Goal: Information Seeking & Learning: Learn about a topic

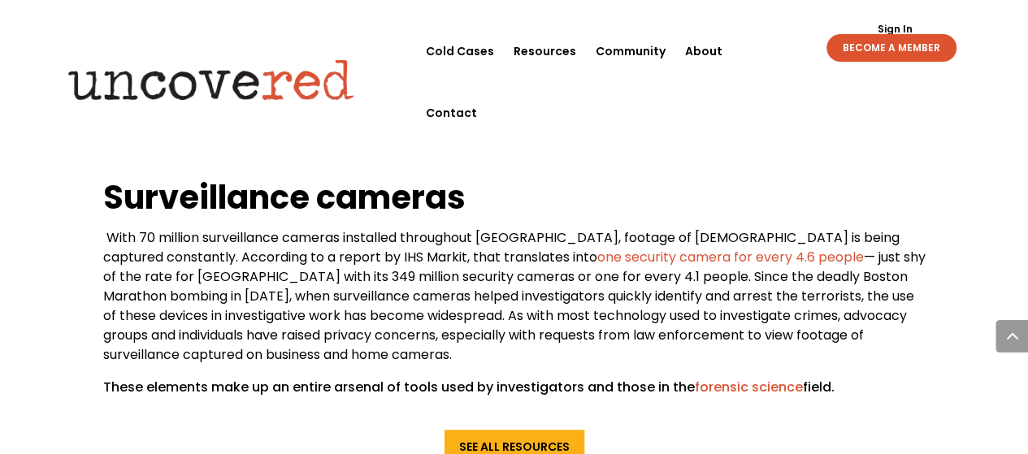
scroll to position [4332, 0]
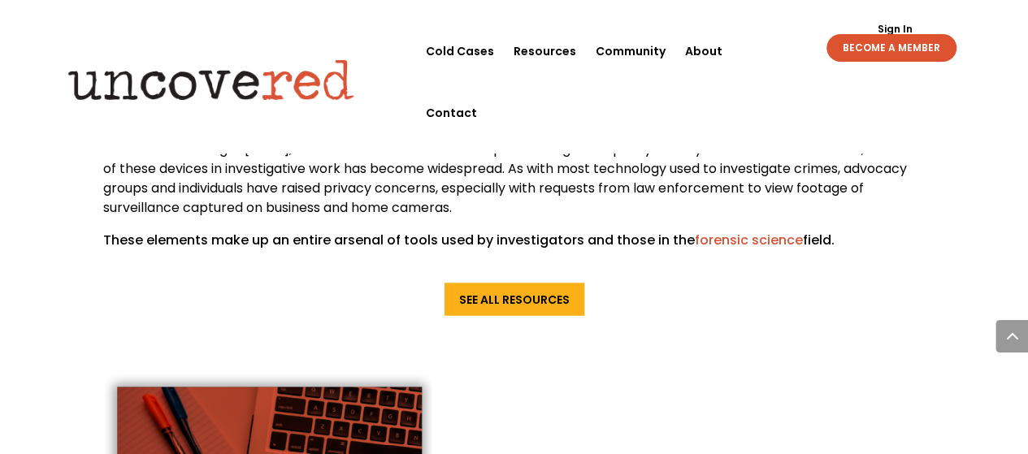
click at [1022, 345] on span at bounding box center [1011, 336] width 33 height 33
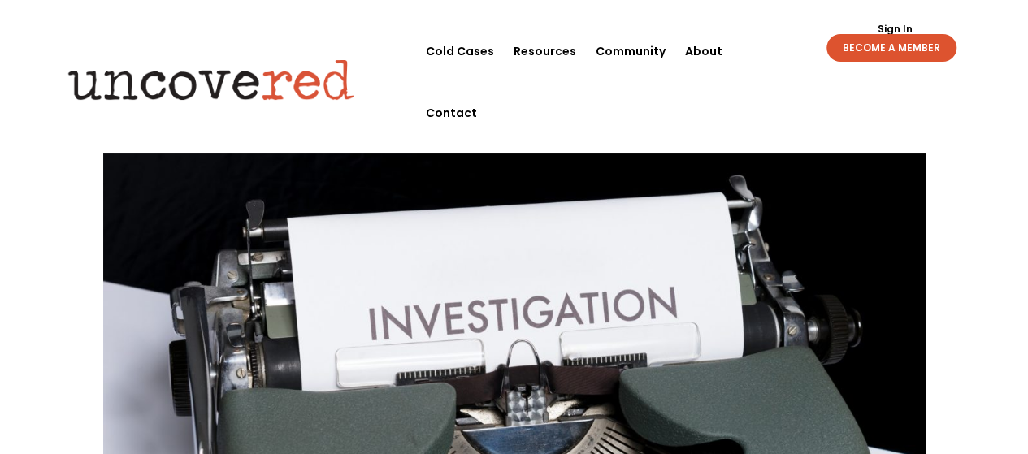
scroll to position [0, 0]
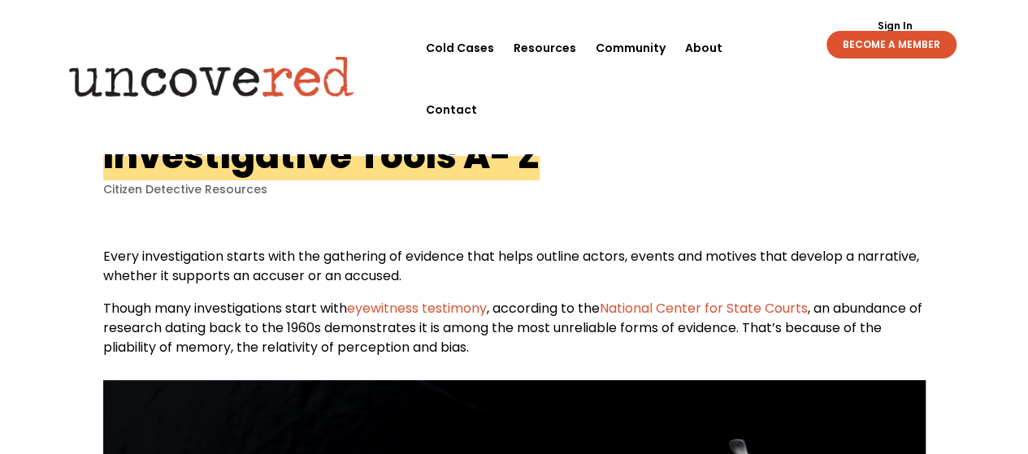
drag, startPoint x: 1030, startPoint y: 109, endPoint x: 309, endPoint y: 128, distance: 721.9
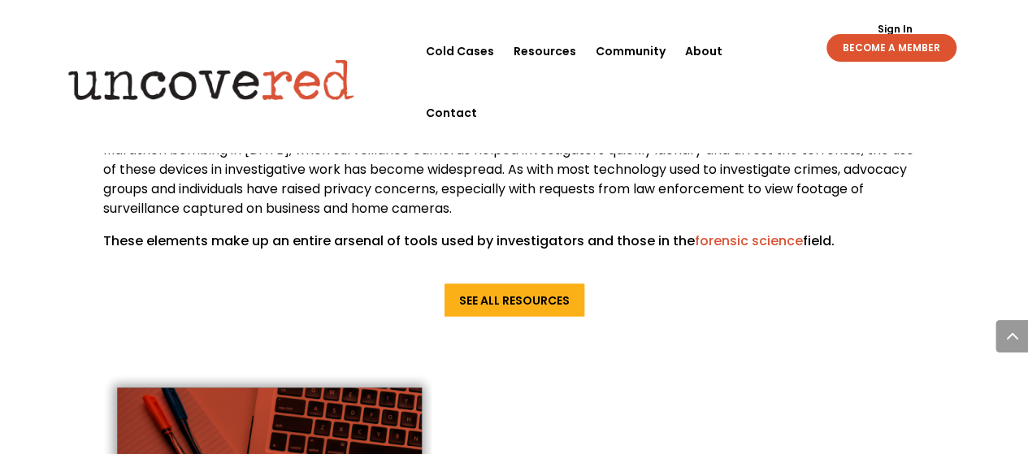
scroll to position [4305, 0]
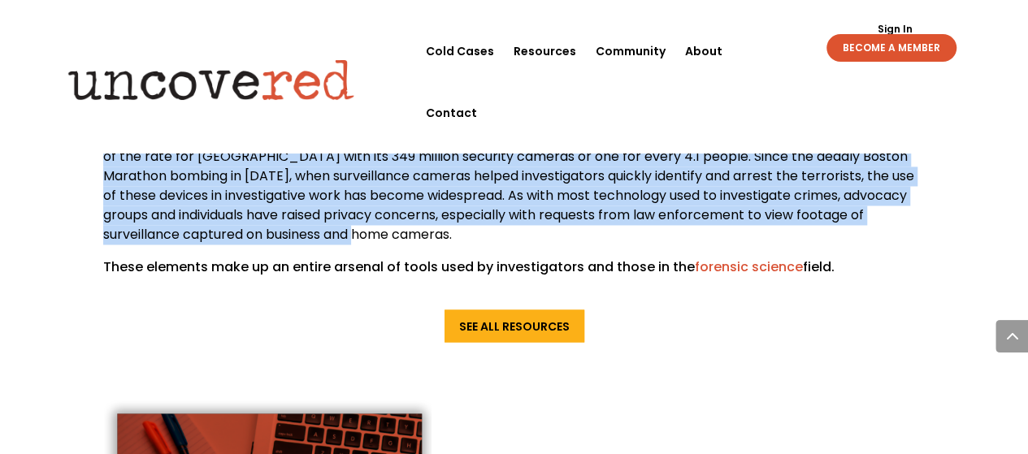
drag, startPoint x: 103, startPoint y: 143, endPoint x: 382, endPoint y: 283, distance: 311.8
copy article "Loremipsumdol Sitam C- A Elitsed Doeiusmod Temporinc Utlab etdoloremagna aliqua…"
